Goal: Transaction & Acquisition: Purchase product/service

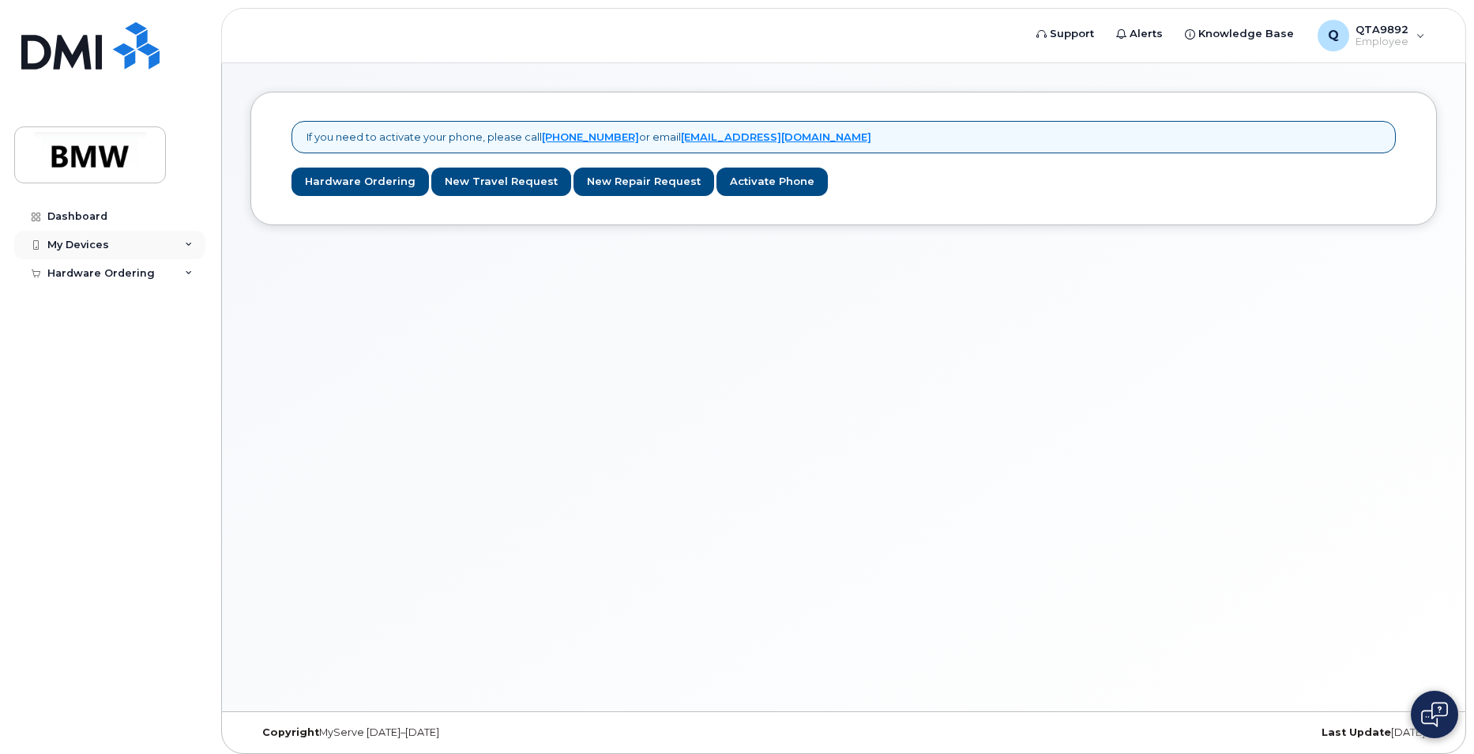
click at [152, 239] on div "My Devices" at bounding box center [109, 245] width 191 height 28
click at [181, 236] on div "My Devices" at bounding box center [109, 245] width 191 height 28
click at [174, 276] on div "Hardware Ordering" at bounding box center [109, 273] width 191 height 28
click at [111, 331] on link "New Order" at bounding box center [124, 332] width 164 height 30
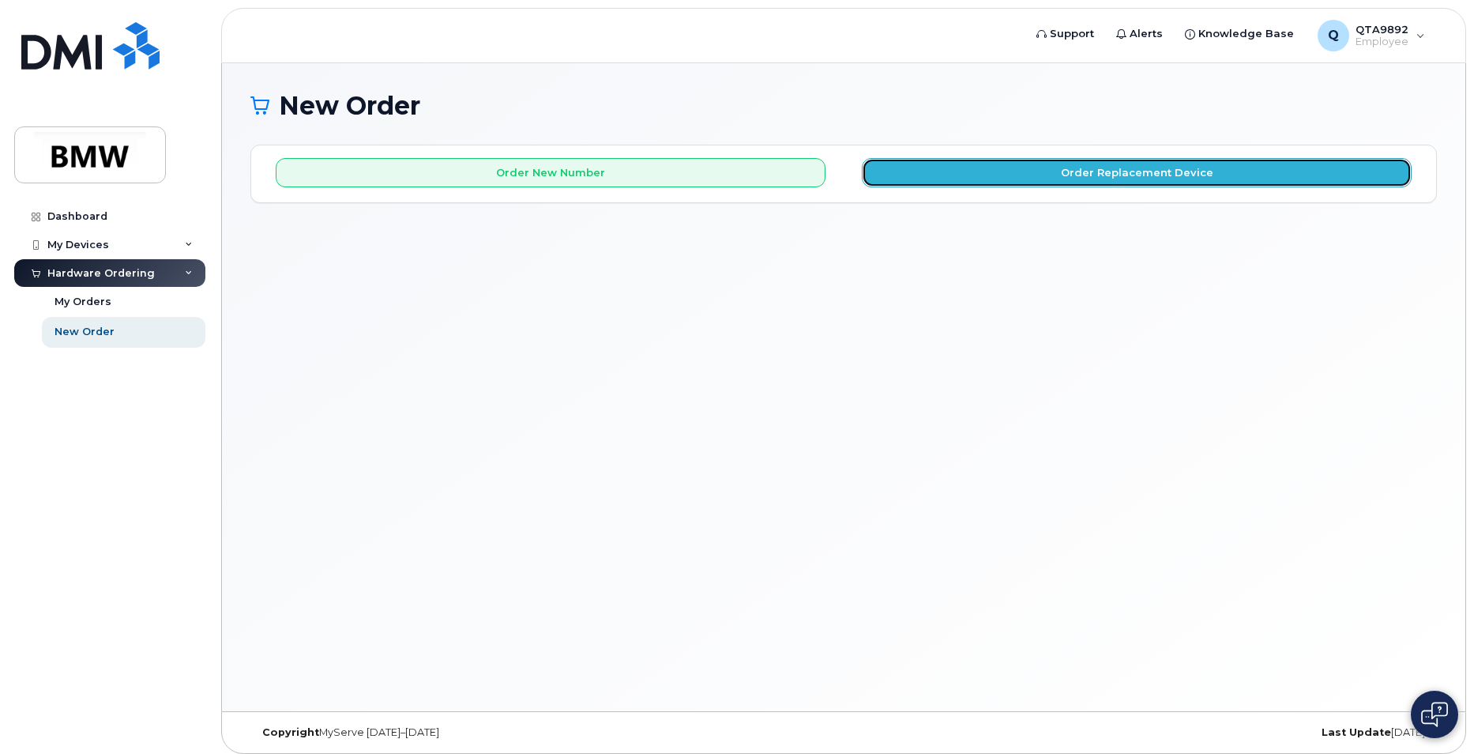
click at [1110, 171] on button "Order Replacement Device" at bounding box center [1137, 172] width 550 height 29
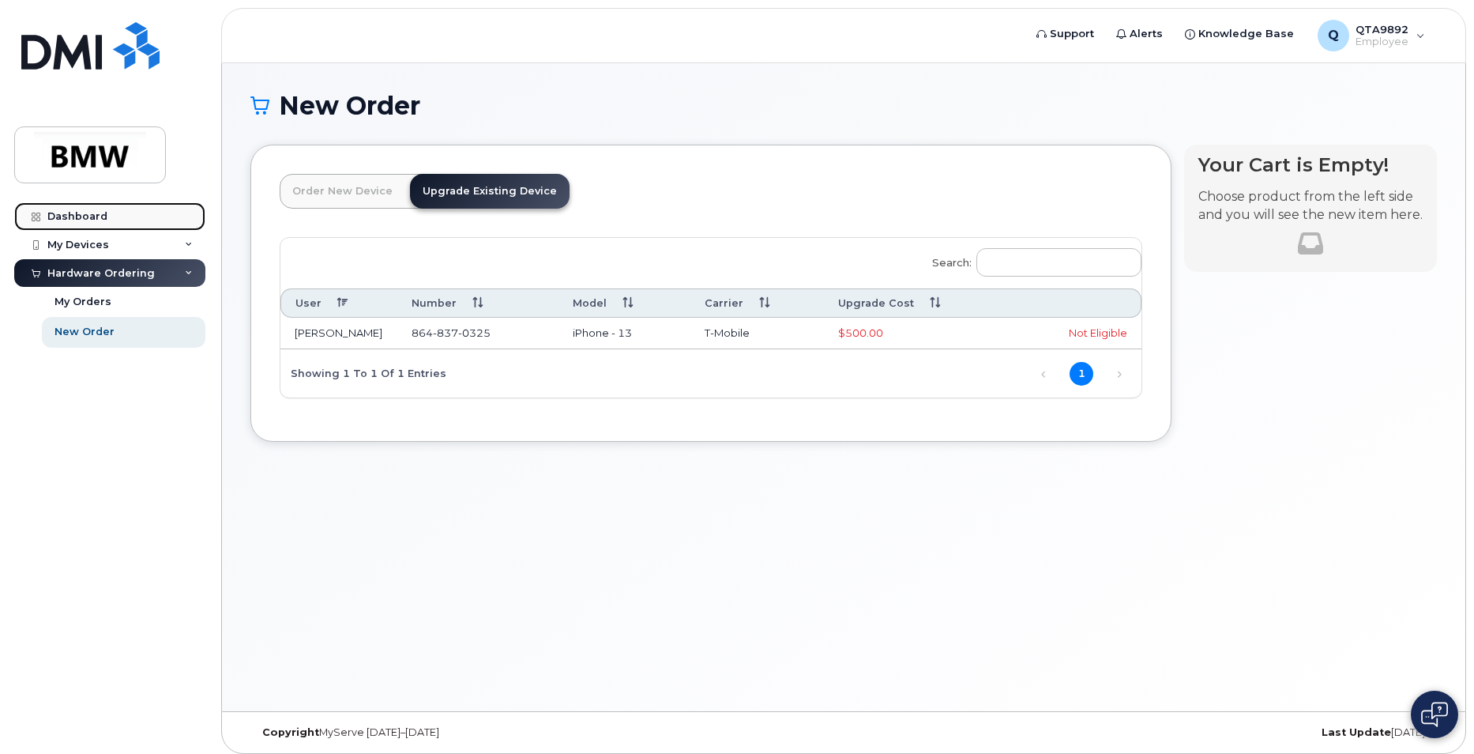
click at [66, 210] on div "Dashboard" at bounding box center [77, 216] width 60 height 13
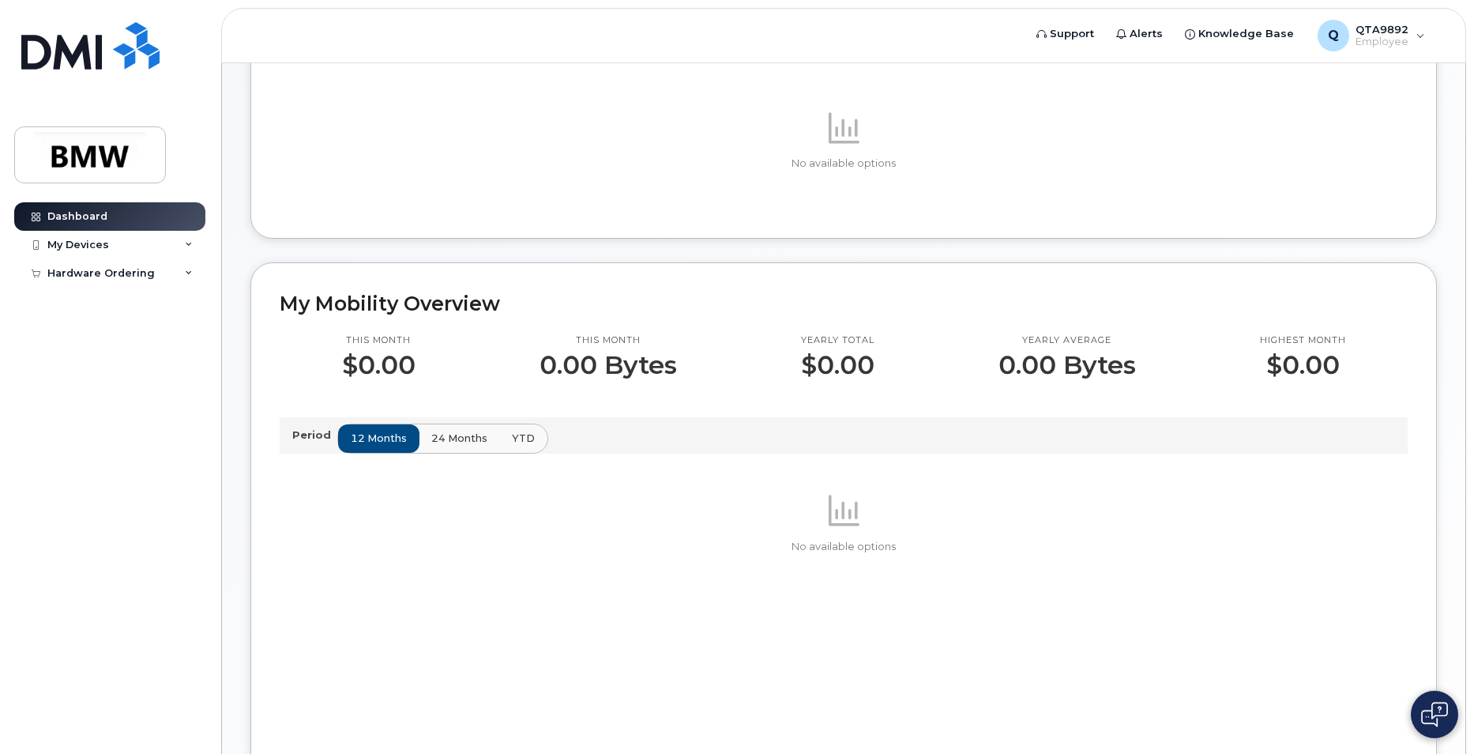
scroll to position [316, 0]
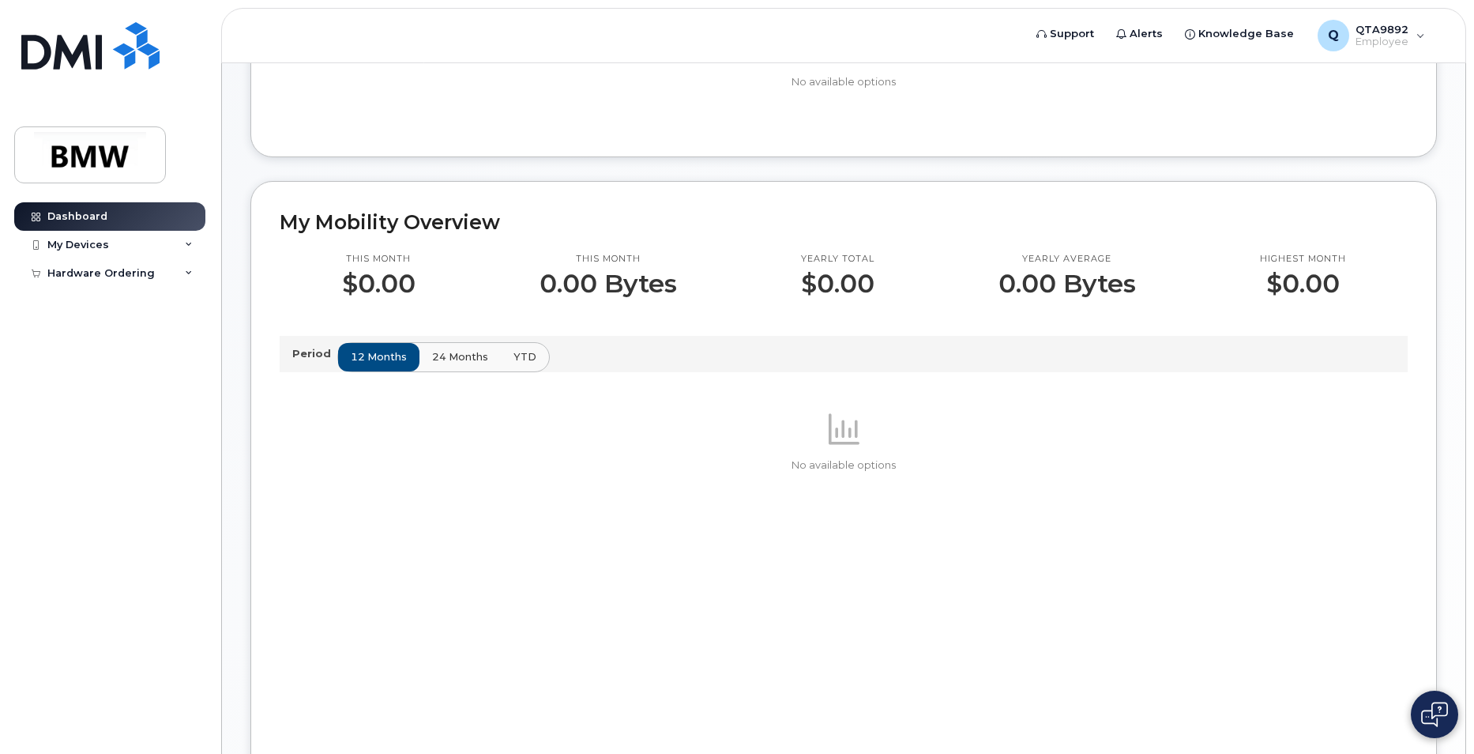
click at [446, 364] on span "24 months" at bounding box center [460, 356] width 56 height 15
click at [513, 364] on span "YTD" at bounding box center [524, 356] width 23 height 15
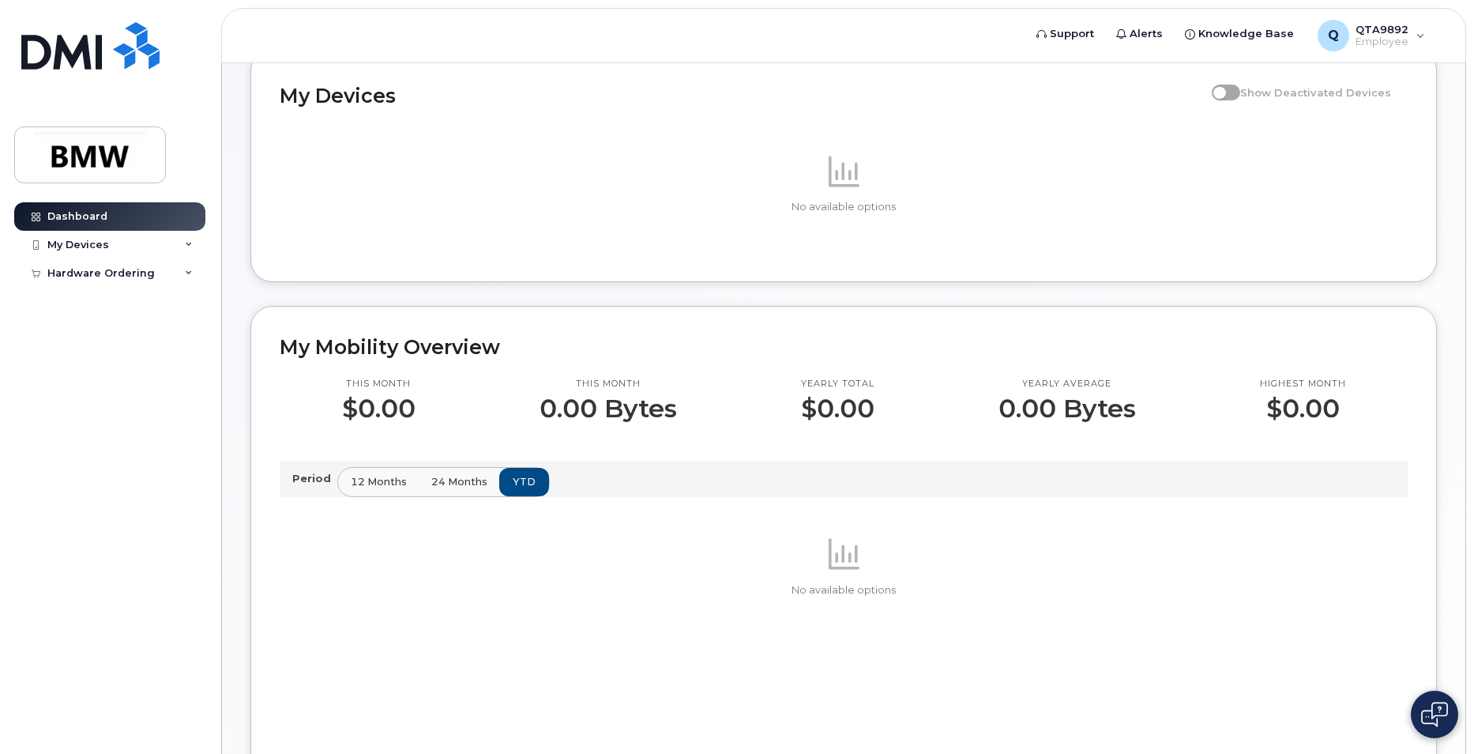
scroll to position [0, 0]
